Goal: Use online tool/utility

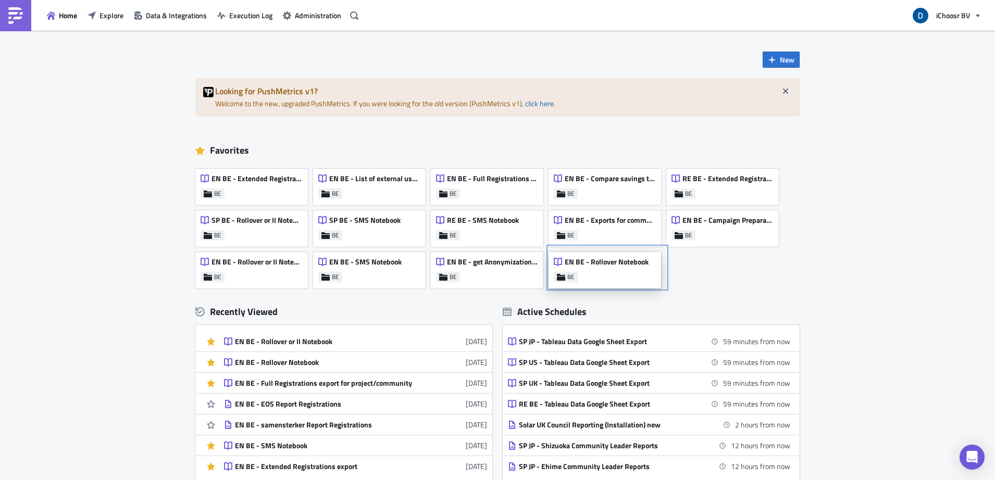
click at [632, 270] on div "EN BE - Rollover Notebook" at bounding box center [601, 264] width 95 height 15
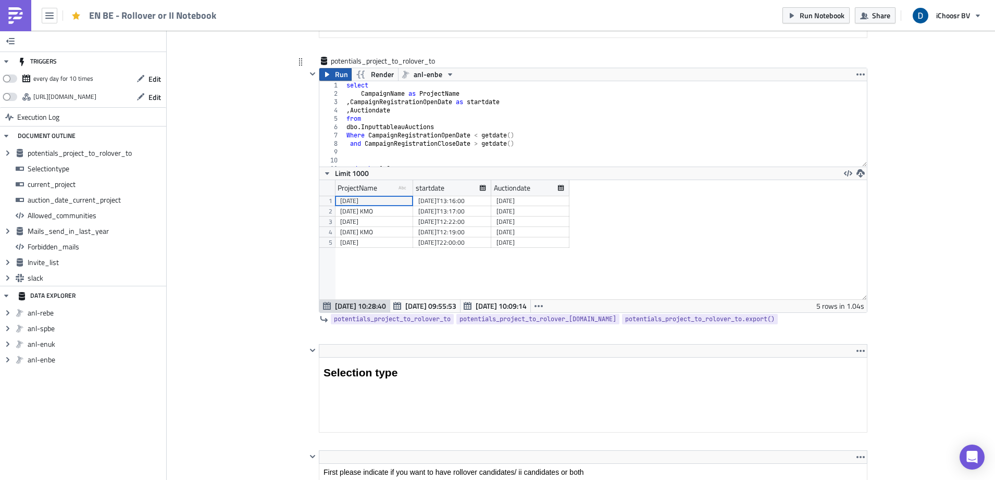
click at [335, 73] on span "Run" at bounding box center [341, 74] width 13 height 12
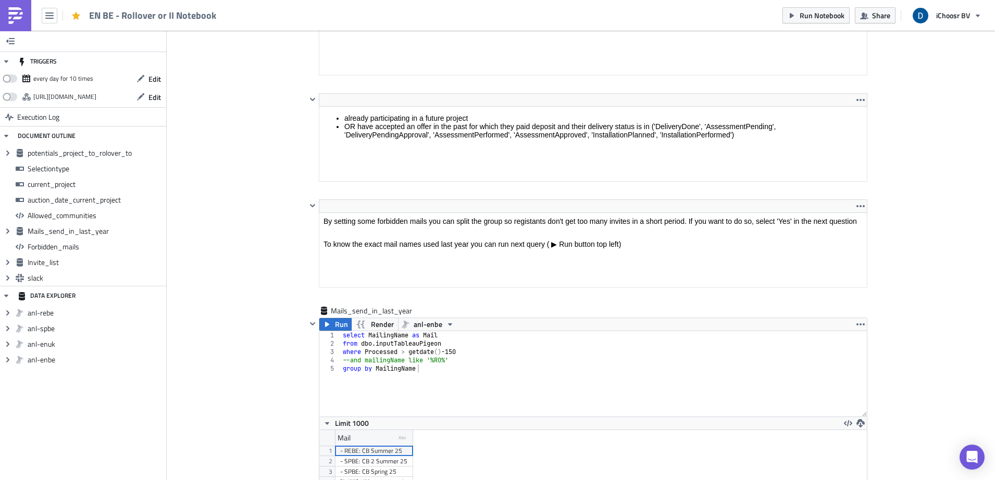
scroll to position [2392, 0]
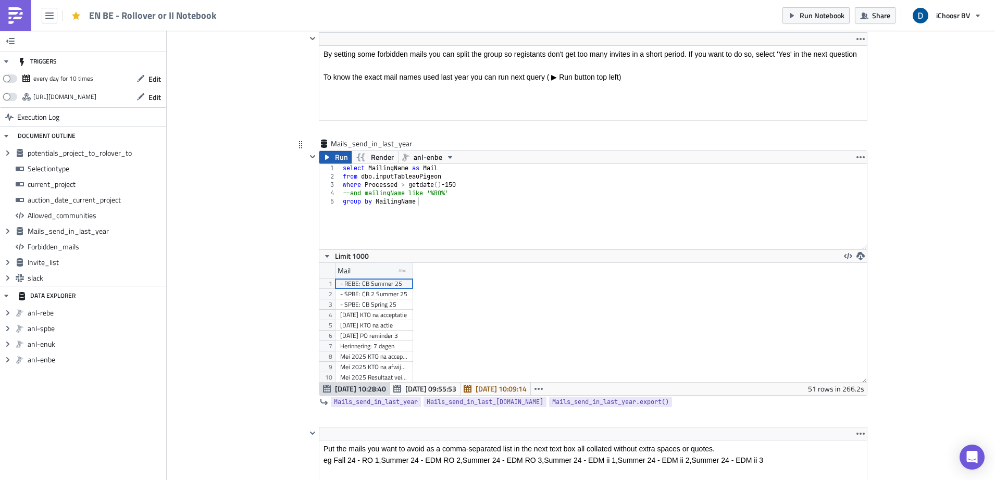
click at [335, 157] on span "Run" at bounding box center [341, 157] width 13 height 12
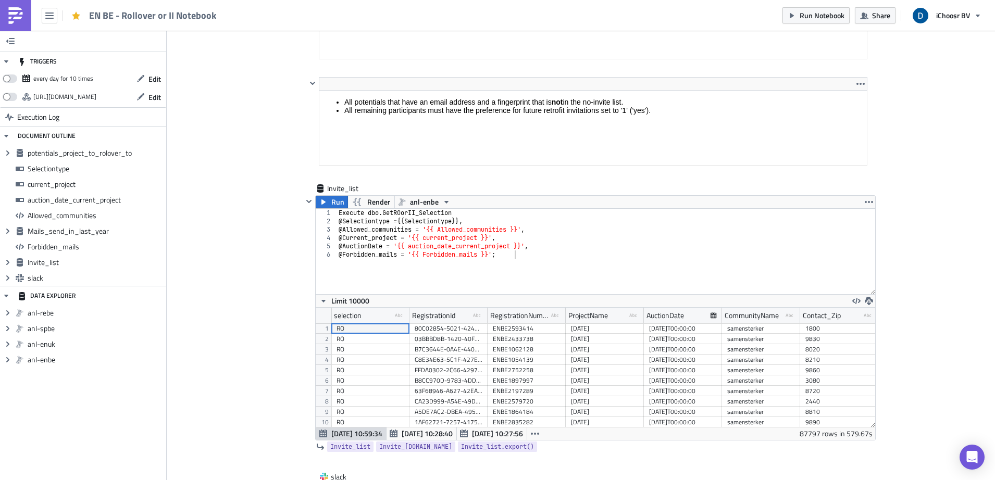
scroll to position [3229, 0]
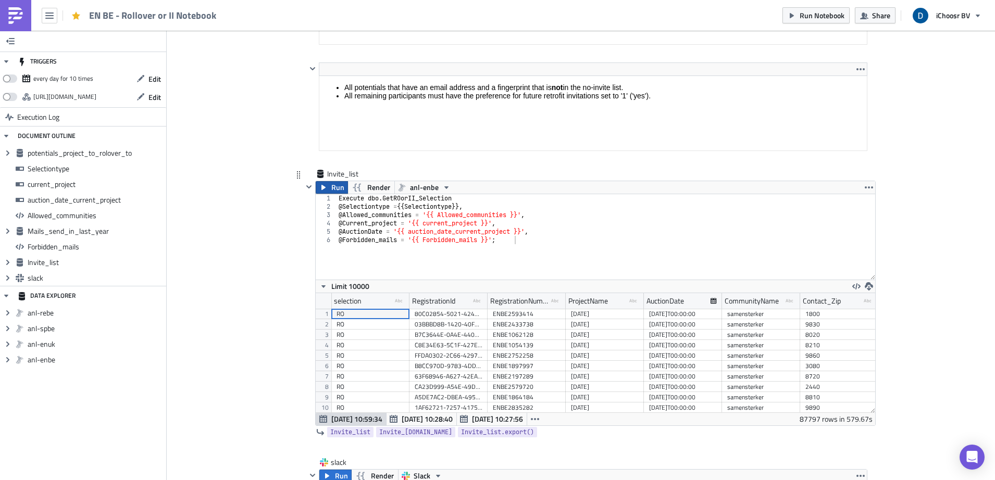
click at [321, 188] on icon "button" at bounding box center [323, 187] width 8 height 8
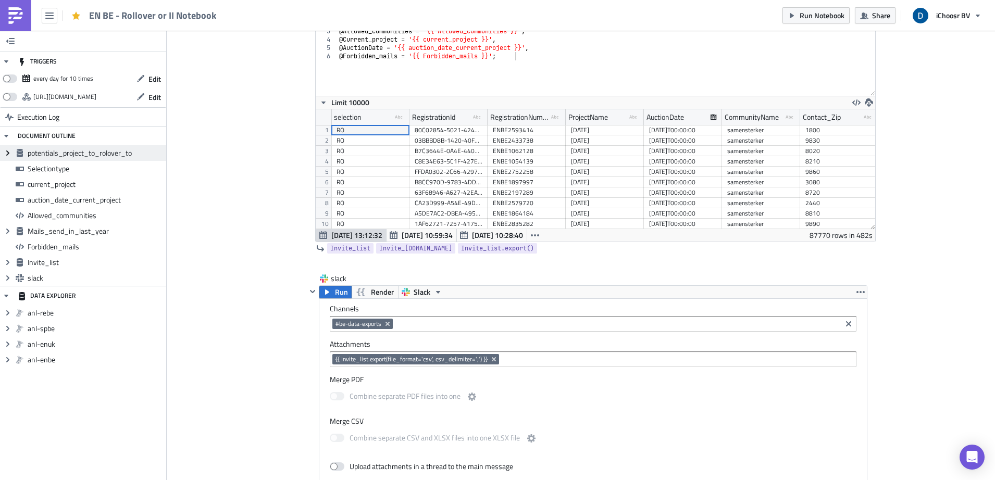
scroll to position [119, 559]
